Goal: Check status: Check status

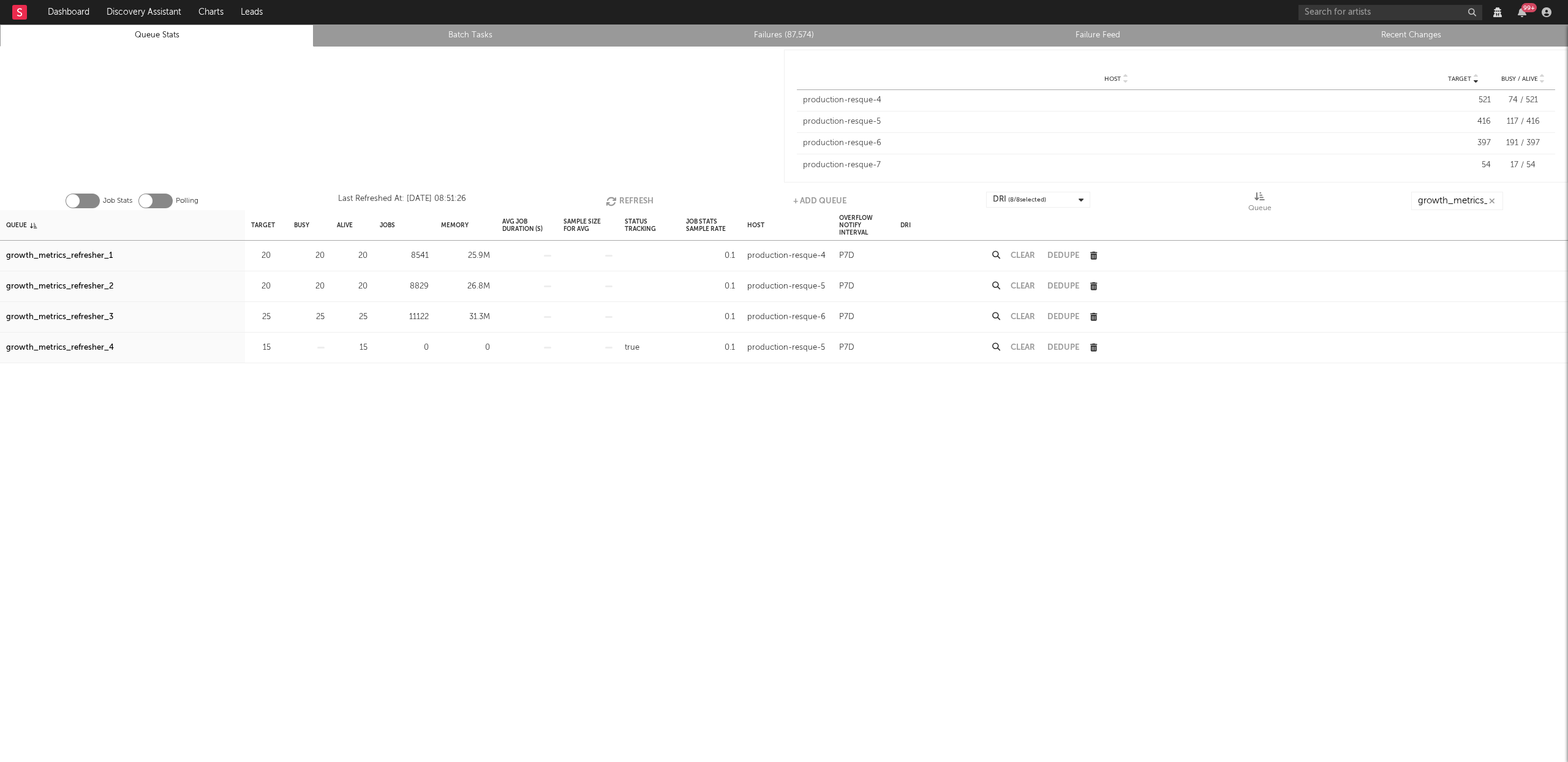
click at [624, 201] on button "Refresh" at bounding box center [629, 201] width 48 height 18
click at [48, 313] on div "growth_metrics_refresher_3" at bounding box center [60, 317] width 107 height 15
click at [641, 201] on button "Refresh" at bounding box center [629, 201] width 48 height 18
click at [1022, 316] on button "Clear" at bounding box center [1023, 317] width 24 height 8
click at [627, 203] on button "Refresh" at bounding box center [628, 201] width 48 height 18
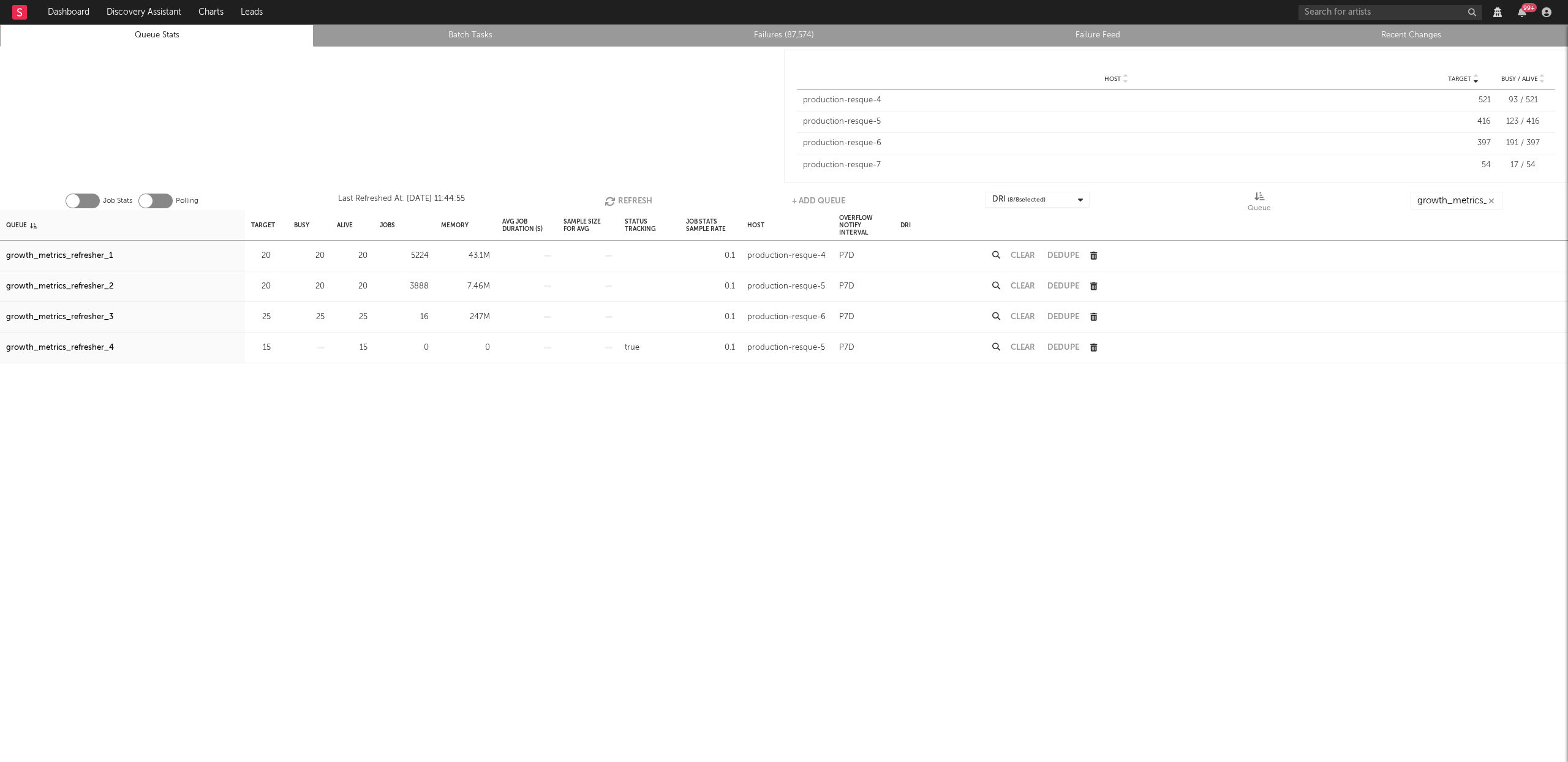
click at [1025, 286] on button "Clear" at bounding box center [1023, 286] width 24 height 8
click at [1031, 252] on button "Clear" at bounding box center [1023, 256] width 24 height 8
click at [83, 318] on div "growth_metrics_refresher_3" at bounding box center [60, 317] width 107 height 15
click at [637, 202] on button "Refresh" at bounding box center [628, 201] width 48 height 18
click at [649, 196] on button "Refresh" at bounding box center [629, 201] width 48 height 18
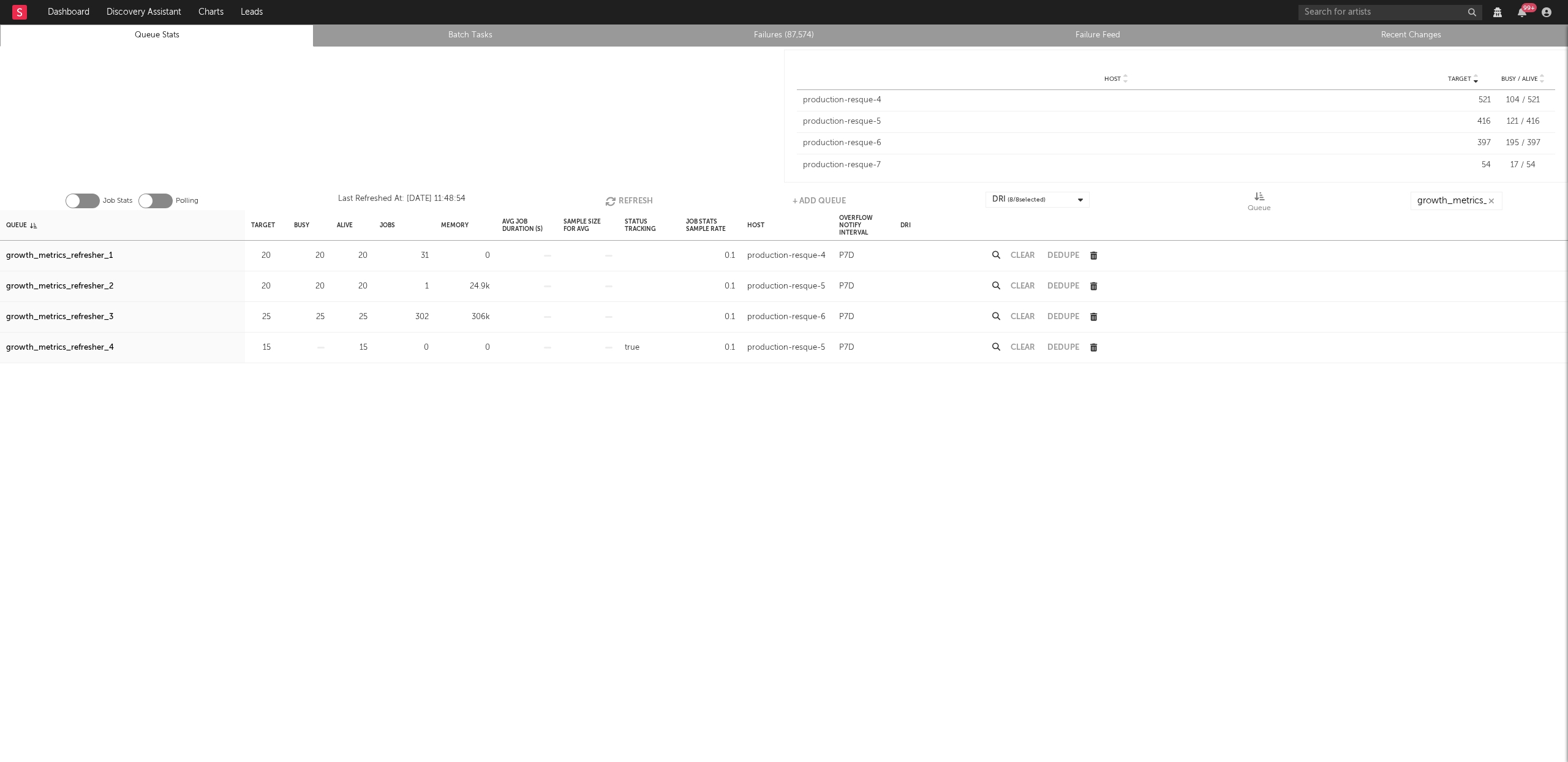
click at [621, 201] on button "Refresh" at bounding box center [629, 201] width 48 height 18
click at [55, 254] on div "growth_metrics_refresher_1" at bounding box center [60, 256] width 107 height 15
click at [50, 286] on div "growth_metrics_refresher_2" at bounding box center [60, 286] width 107 height 15
click at [609, 196] on icon "button" at bounding box center [612, 202] width 14 height 11
click at [628, 198] on button "Refresh" at bounding box center [628, 201] width 48 height 18
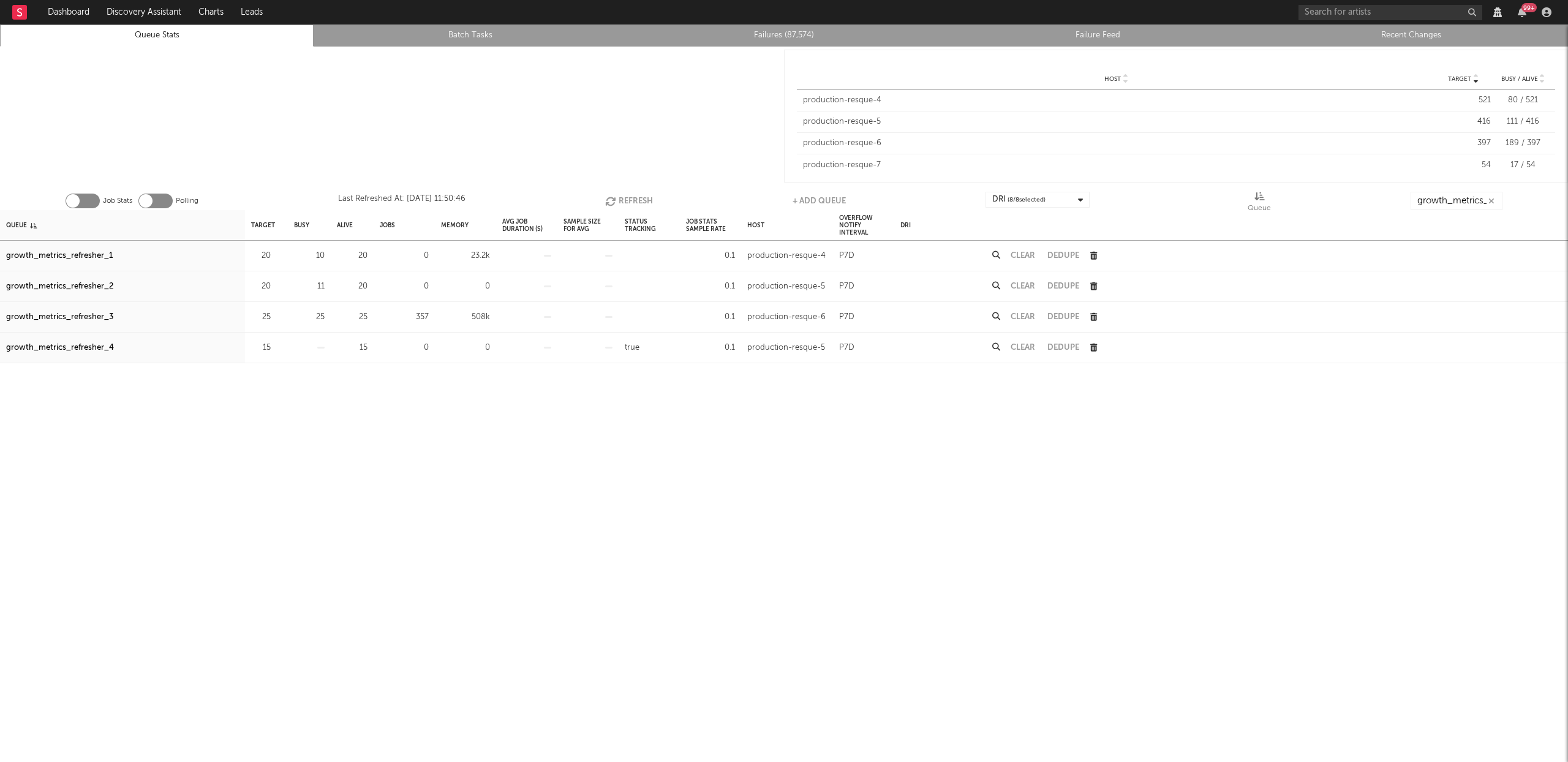
click at [627, 196] on button "Refresh" at bounding box center [629, 201] width 48 height 18
click at [651, 198] on button "Refresh" at bounding box center [628, 201] width 48 height 18
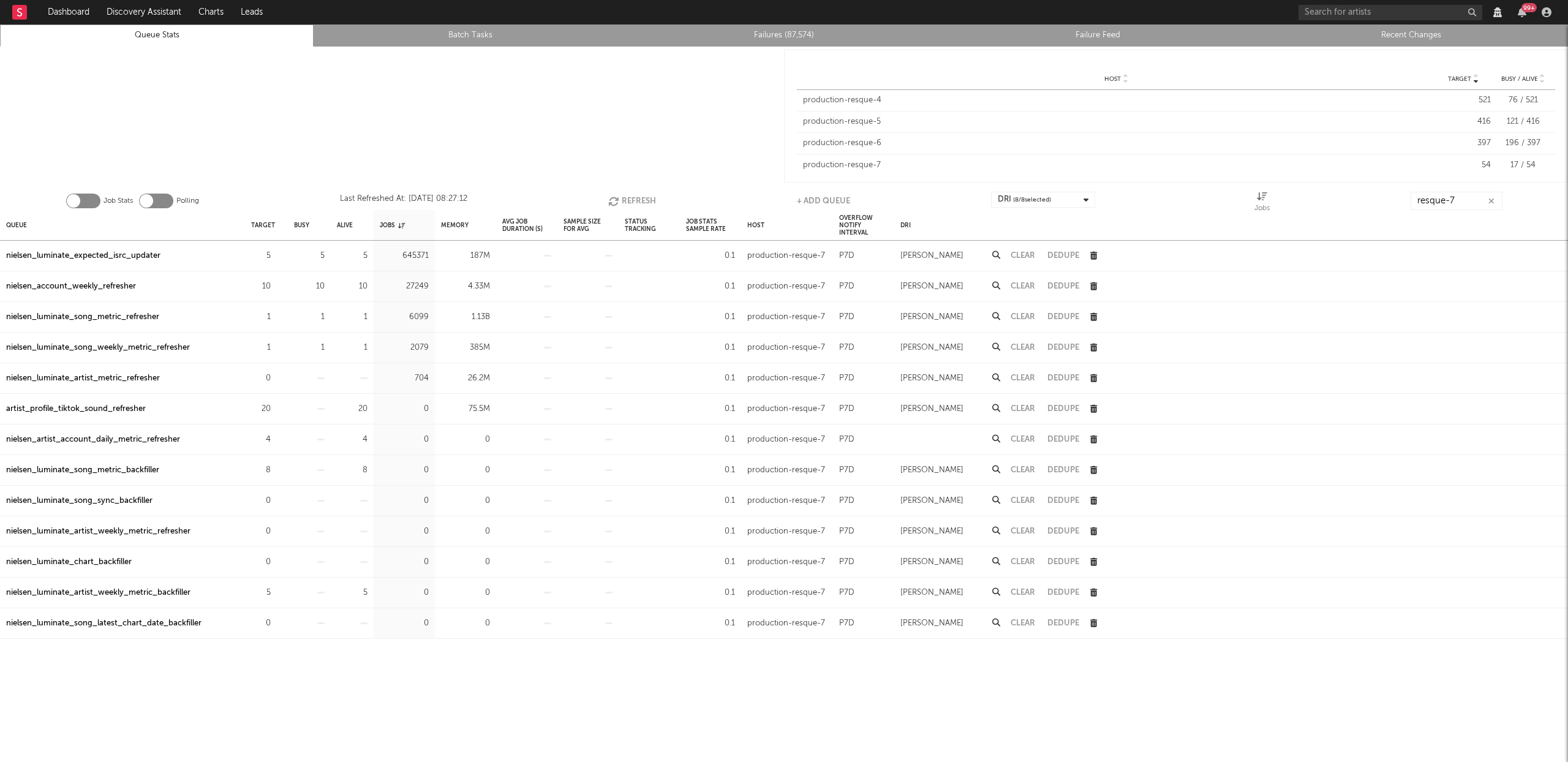
scroll to position [227, 0]
click at [618, 202] on icon "button" at bounding box center [615, 202] width 14 height 11
click at [156, 318] on div "nielsen_luminate_song_weekly_metric_backfiller" at bounding box center [98, 317] width 184 height 15
click at [634, 196] on button "Refresh" at bounding box center [631, 201] width 48 height 18
